Goal: Task Accomplishment & Management: Manage account settings

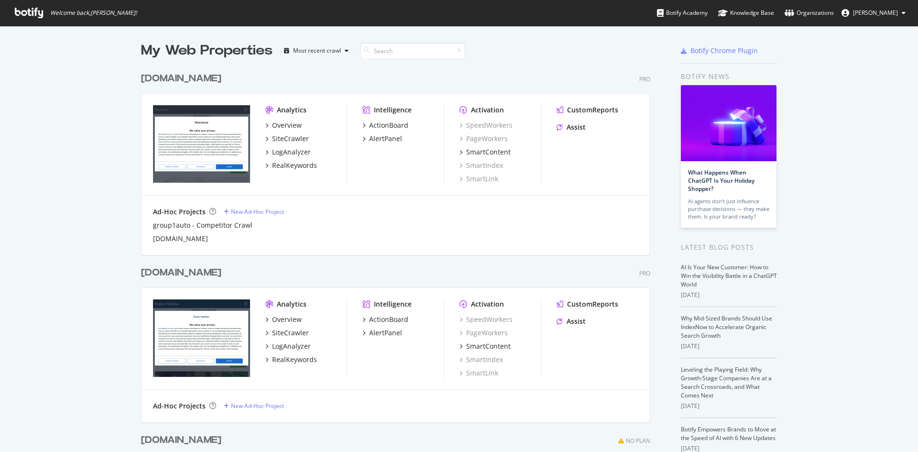
scroll to position [445, 903]
click at [284, 317] on div "Overview" at bounding box center [287, 319] width 30 height 10
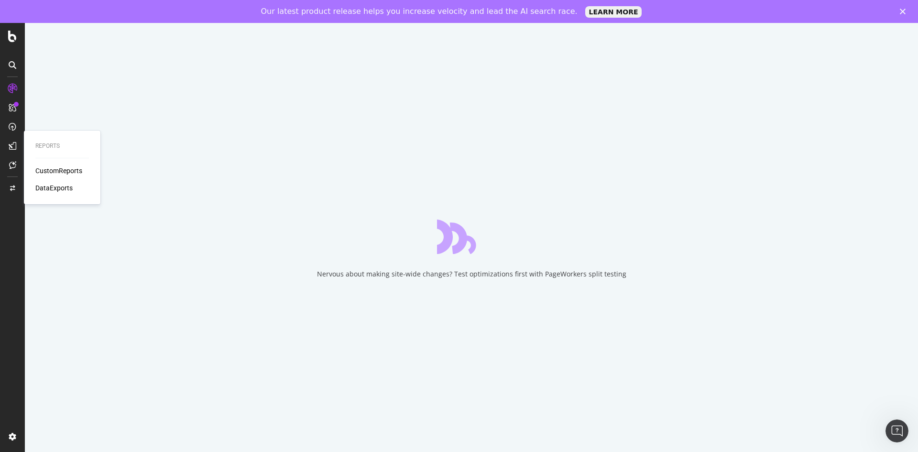
click at [48, 165] on div "Reports CustomReports DataExports" at bounding box center [62, 167] width 69 height 70
click at [50, 166] on div "CustomReports" at bounding box center [58, 171] width 47 height 10
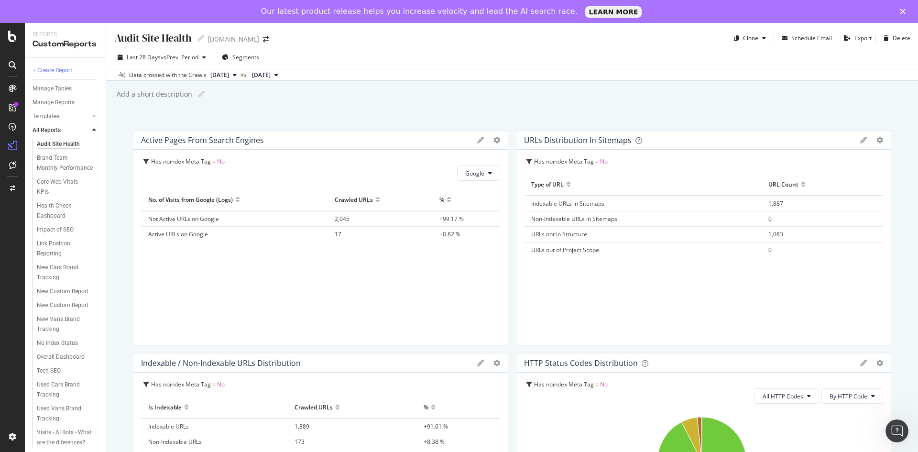
click at [93, 130] on icon at bounding box center [94, 130] width 4 height 6
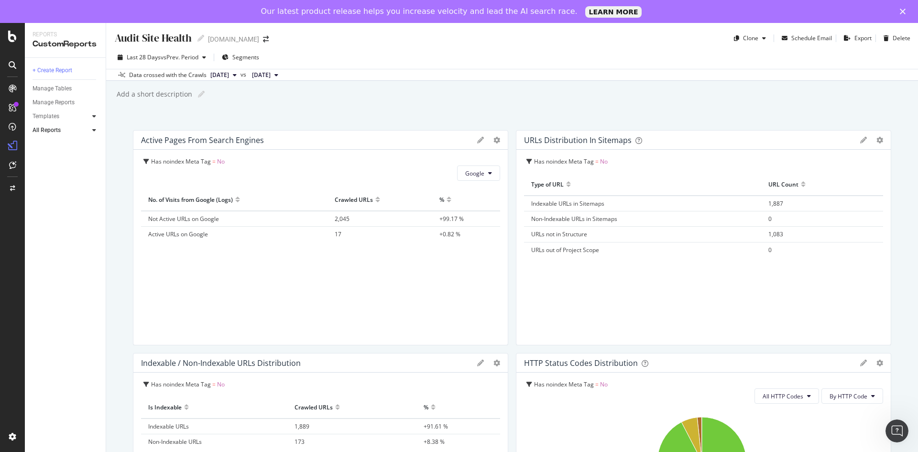
click at [94, 115] on icon at bounding box center [94, 116] width 4 height 6
click at [91, 131] on div at bounding box center [94, 130] width 10 height 10
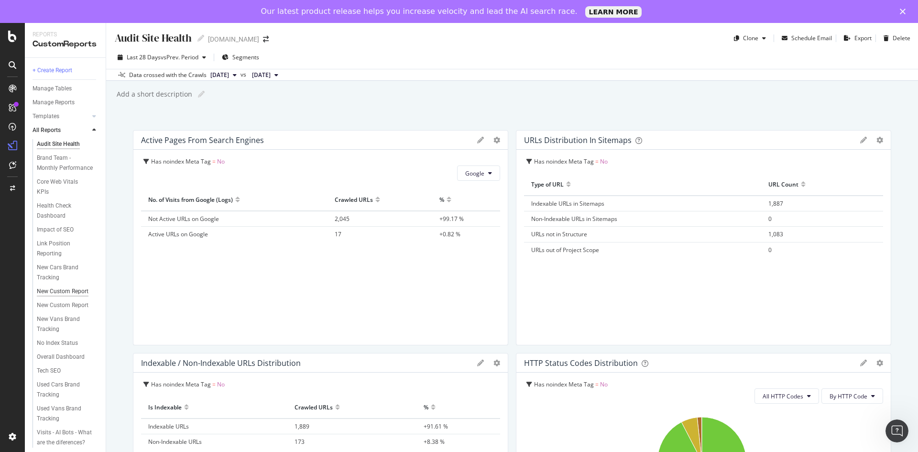
click at [65, 293] on div "New Custom Report" at bounding box center [63, 291] width 52 height 10
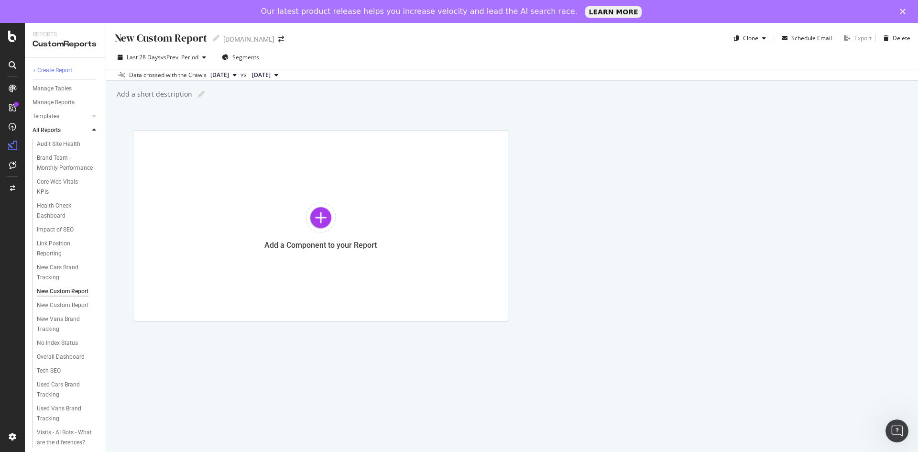
drag, startPoint x: 61, startPoint y: 284, endPoint x: 62, endPoint y: 289, distance: 5.0
drag, startPoint x: 62, startPoint y: 289, endPoint x: 258, endPoint y: 364, distance: 209.8
click at [258, 364] on div "New Custom Report New Custom Report [DOMAIN_NAME] Clone Schedule Email Export D…" at bounding box center [512, 249] width 812 height 452
click at [60, 103] on div "Manage Reports" at bounding box center [54, 103] width 42 height 10
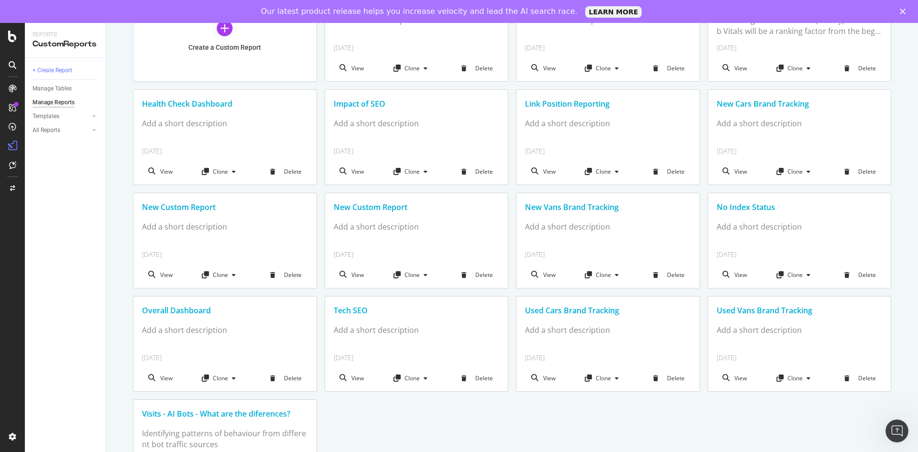
scroll to position [96, 0]
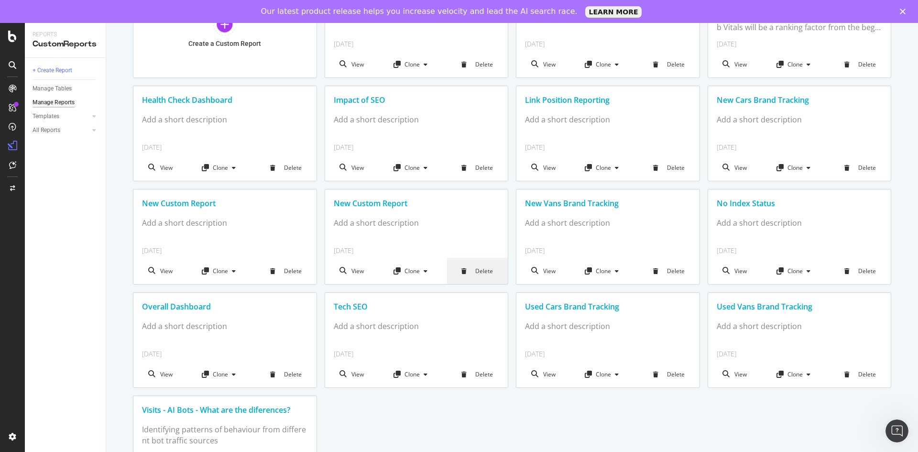
click at [468, 273] on div at bounding box center [466, 271] width 10 height 6
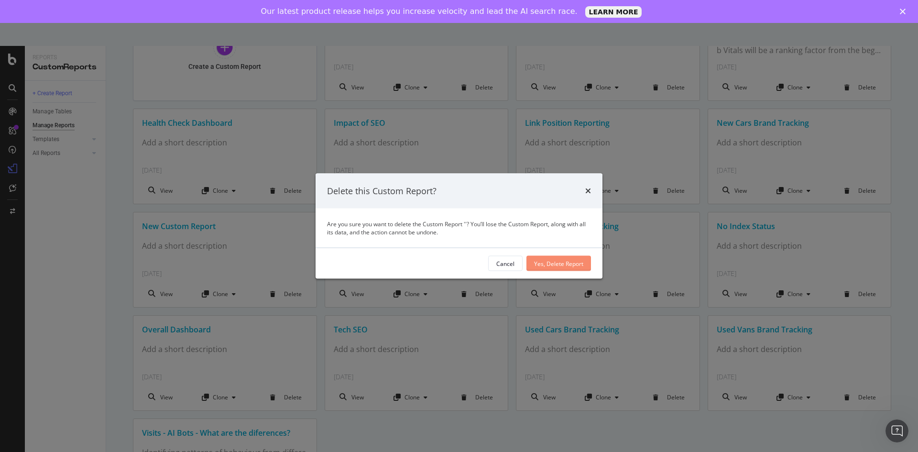
click at [550, 256] on div "Yes, Delete Report" at bounding box center [558, 263] width 49 height 14
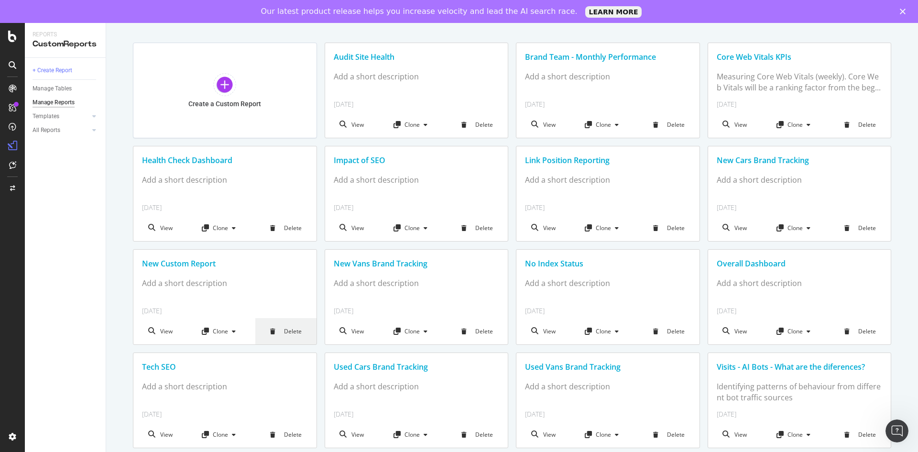
click at [300, 334] on div "Delete" at bounding box center [285, 331] width 61 height 26
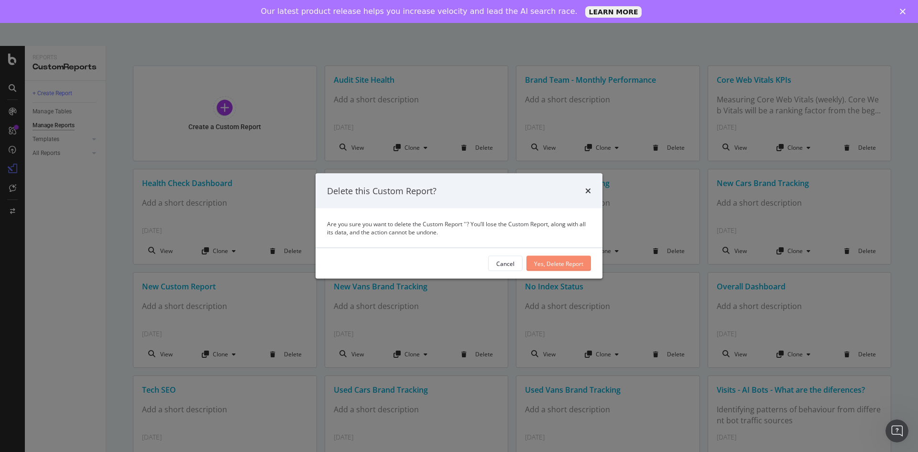
click at [563, 261] on div "Yes, Delete Report" at bounding box center [558, 263] width 49 height 8
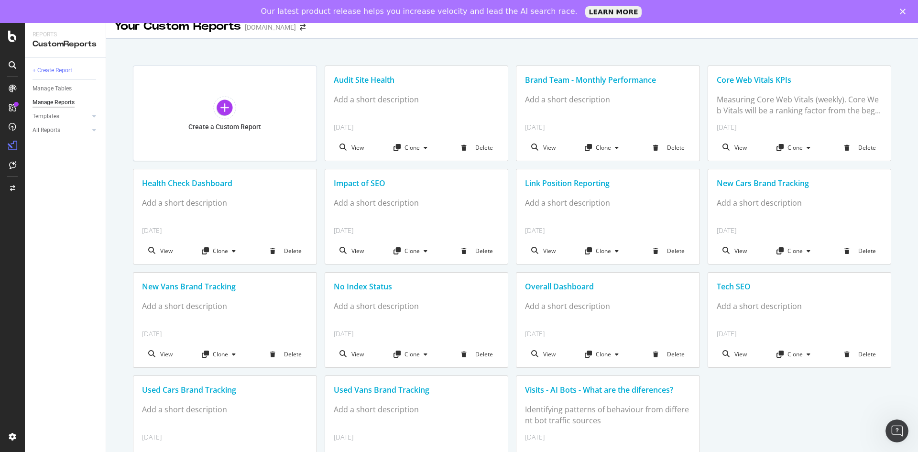
scroll to position [0, 0]
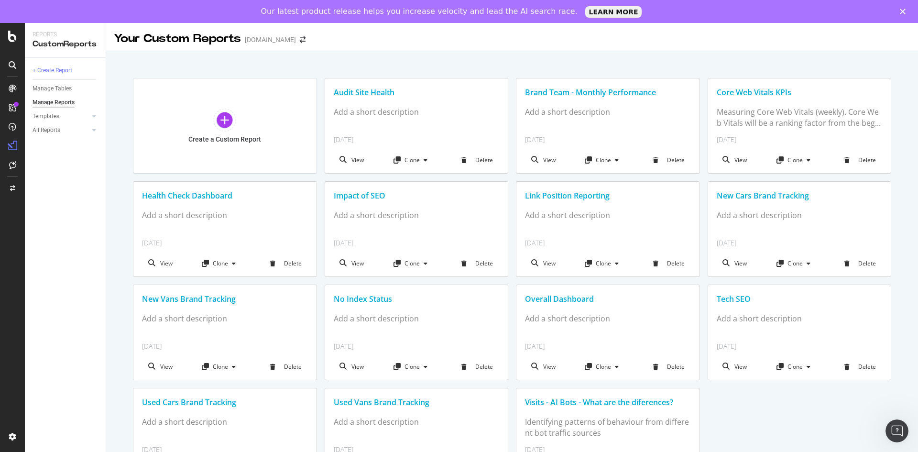
click at [585, 93] on div "Brand Team - Monthly Performance" at bounding box center [608, 92] width 166 height 11
